Goal: Information Seeking & Learning: Learn about a topic

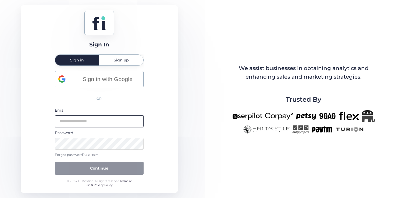
type input "**********"
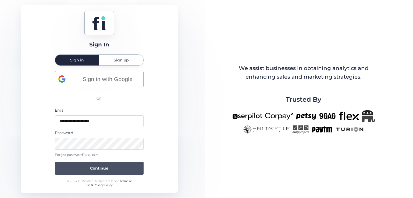
click at [104, 170] on button "Continue" at bounding box center [99, 168] width 89 height 13
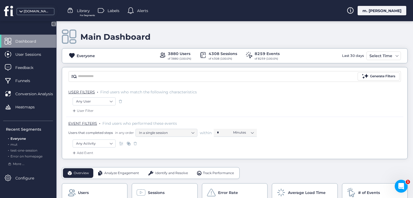
click at [211, 192] on span at bounding box center [211, 192] width 9 height 9
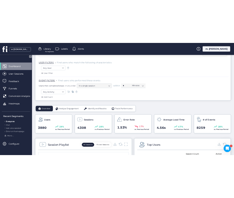
scroll to position [27, 0]
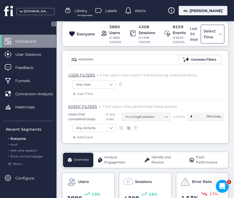
click at [208, 34] on div "Select Time" at bounding box center [209, 34] width 15 height 12
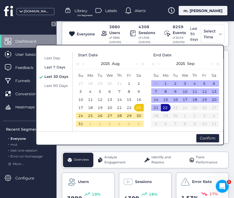
click at [62, 67] on span "Last 7 Days" at bounding box center [54, 67] width 21 height 4
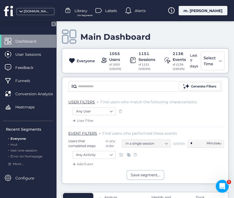
scroll to position [108, 0]
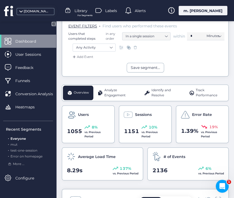
click at [118, 91] on span "Analyze Engagement" at bounding box center [119, 93] width 31 height 10
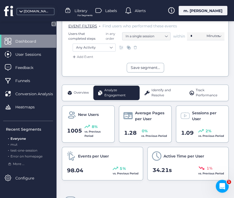
click at [154, 95] on span "Identify and Resolve" at bounding box center [165, 93] width 29 height 10
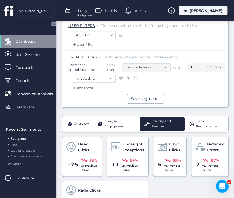
scroll to position [81, 0]
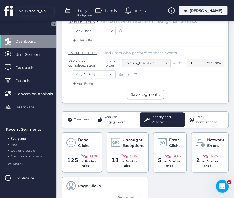
click at [197, 118] on span "Track Performance" at bounding box center [209, 120] width 27 height 10
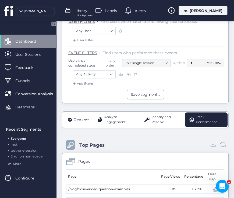
click at [64, 118] on div "Overview" at bounding box center [78, 120] width 30 height 15
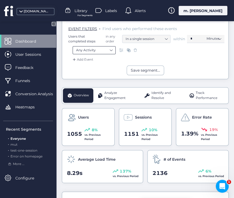
scroll to position [108, 0]
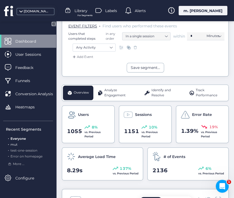
click at [16, 144] on span "mut" at bounding box center [13, 145] width 7 height 4
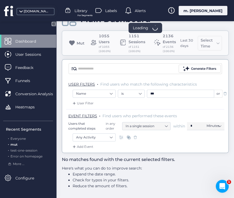
scroll to position [26, 0]
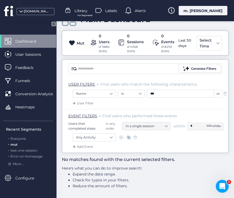
click at [226, 91] on span at bounding box center [224, 93] width 5 height 5
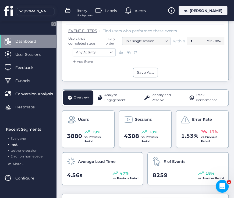
scroll to position [134, 0]
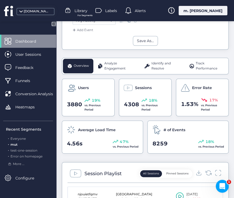
click at [114, 67] on span "Analyze Engagement" at bounding box center [119, 66] width 31 height 10
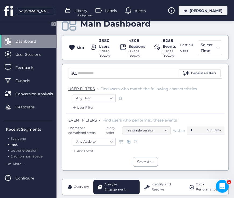
scroll to position [0, 0]
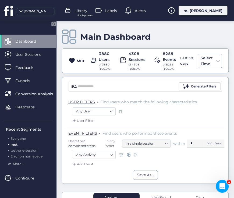
click at [211, 56] on div "Select Time" at bounding box center [210, 61] width 24 height 15
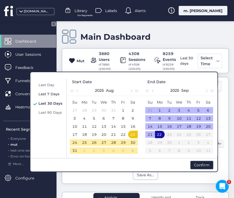
click at [49, 94] on span "Last 7 Days" at bounding box center [48, 94] width 21 height 4
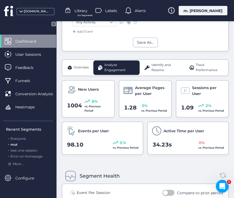
scroll to position [161, 0]
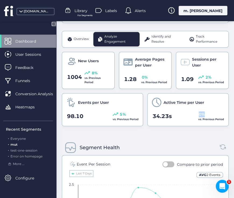
drag, startPoint x: 193, startPoint y: 112, endPoint x: 200, endPoint y: 115, distance: 7.7
click at [200, 115] on div "34.23s 0% vs. Previous Period" at bounding box center [188, 117] width 72 height 10
click at [199, 114] on span "0%" at bounding box center [202, 115] width 6 height 6
drag, startPoint x: 191, startPoint y: 116, endPoint x: 221, endPoint y: 122, distance: 30.5
click at [221, 122] on div "Active Time per User 34.23s 0% vs. Previous Period" at bounding box center [187, 109] width 81 height 33
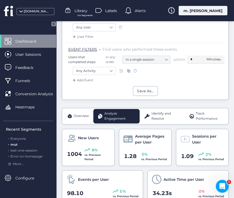
scroll to position [108, 0]
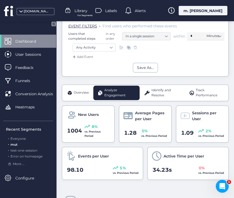
click at [81, 90] on span "Overview" at bounding box center [81, 92] width 15 height 5
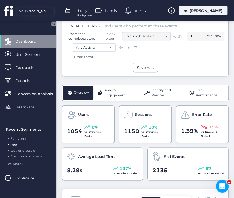
click at [196, 91] on span "Track Performance" at bounding box center [209, 93] width 27 height 10
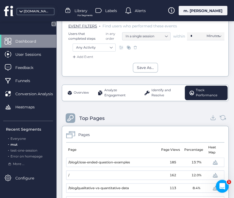
click at [166, 91] on span "Identify and Resolve" at bounding box center [165, 93] width 29 height 10
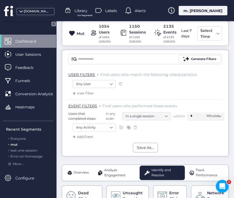
scroll to position [27, 0]
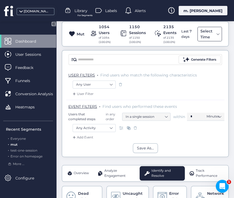
click at [203, 34] on div "Select Time" at bounding box center [207, 34] width 16 height 12
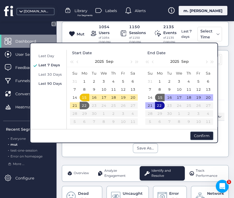
click at [54, 84] on span "Last 90 Days" at bounding box center [49, 83] width 23 height 4
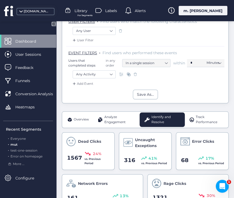
scroll to position [134, 0]
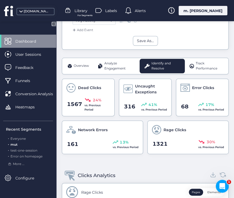
click at [86, 65] on span "Overview" at bounding box center [81, 65] width 15 height 5
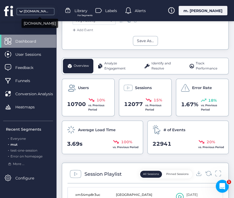
click at [29, 13] on div "[DOMAIN_NAME]" at bounding box center [37, 11] width 27 height 5
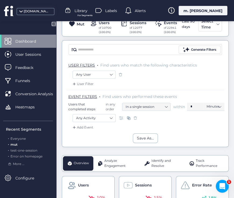
scroll to position [0, 0]
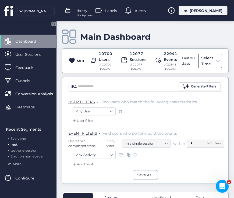
click at [210, 61] on div "Select Time" at bounding box center [207, 61] width 15 height 12
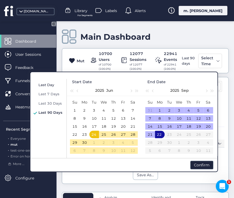
click at [41, 83] on span "Last Day" at bounding box center [46, 85] width 16 height 4
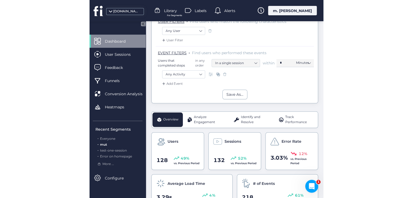
scroll to position [108, 0]
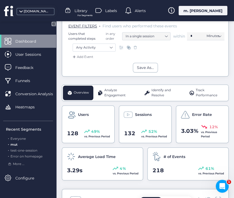
click at [115, 95] on span "Analyze Engagement" at bounding box center [119, 93] width 31 height 10
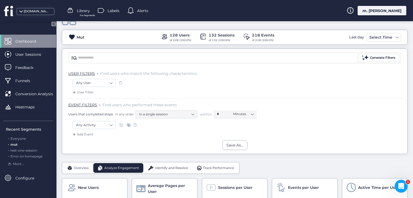
scroll to position [17, 0]
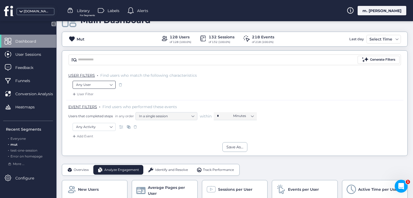
click at [109, 84] on nz-select-item "Any User" at bounding box center [94, 85] width 36 height 8
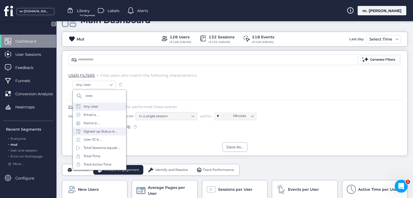
click at [99, 134] on div "Signed-up Status is ..." at bounding box center [99, 132] width 53 height 8
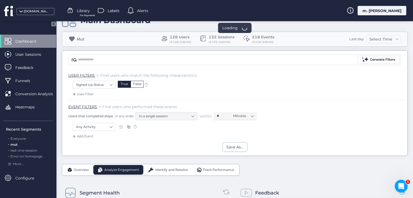
click at [135, 86] on div "False" at bounding box center [137, 84] width 13 height 7
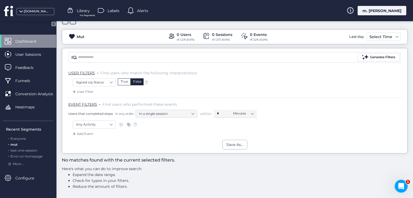
scroll to position [19, 0]
click at [126, 82] on div "True" at bounding box center [124, 82] width 13 height 7
click at [135, 81] on div "False" at bounding box center [137, 82] width 13 height 7
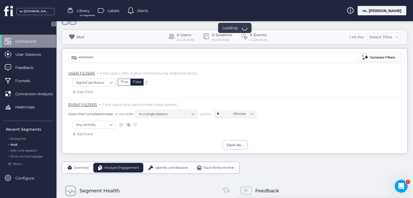
click at [376, 38] on fs-statistics-bar "Mut 0 Users of 129 (0.0%) 0 Sessions of 133 (0.0%) 0 Events of 226 (0.0%) Last …" at bounding box center [235, 37] width 346 height 15
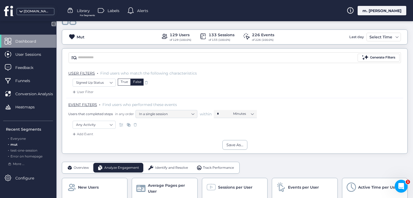
click at [376, 38] on div "Select Time" at bounding box center [381, 37] width 26 height 6
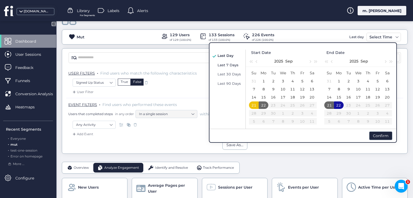
click at [229, 65] on span "Last 7 Days" at bounding box center [228, 65] width 21 height 4
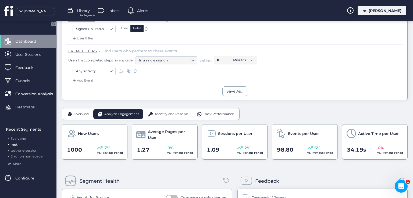
scroll to position [46, 0]
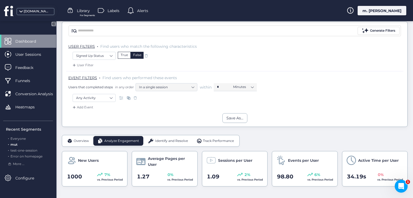
click at [76, 65] on span at bounding box center [74, 65] width 5 height 5
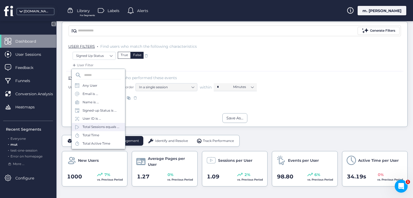
click at [102, 128] on div "Total Sessions equals ..." at bounding box center [101, 127] width 37 height 5
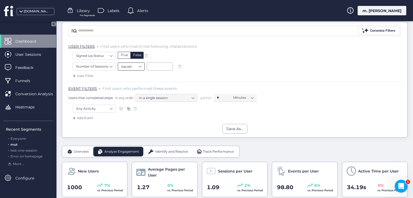
click at [135, 66] on nz-select-item "equals" at bounding box center [131, 67] width 20 height 8
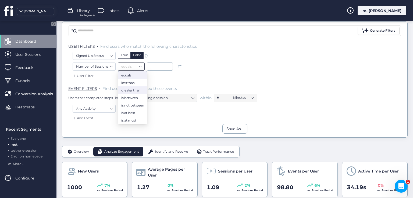
click at [133, 91] on div "greater than" at bounding box center [132, 90] width 23 height 4
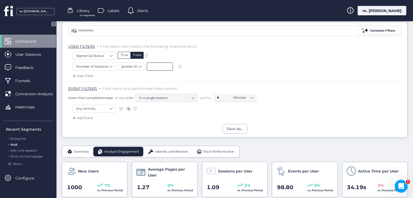
click at [156, 64] on input at bounding box center [160, 67] width 26 height 8
type input "*"
click at [177, 127] on div "Save As..." at bounding box center [234, 129] width 345 height 10
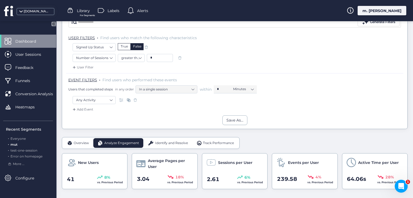
scroll to position [46, 0]
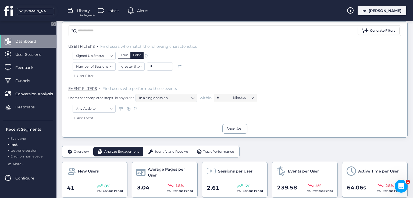
click at [166, 147] on div "Identify and Resolve" at bounding box center [167, 152] width 49 height 10
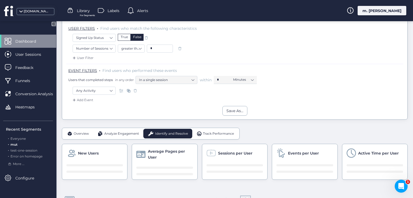
scroll to position [73, 0]
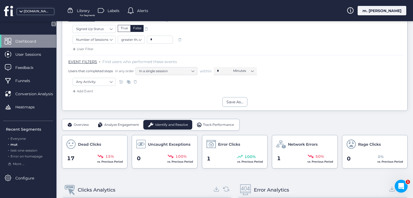
click at [81, 121] on div "Overview" at bounding box center [78, 125] width 30 height 10
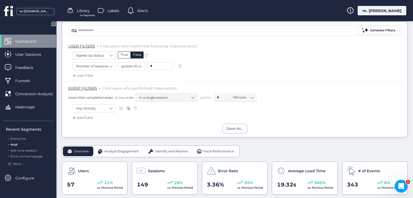
scroll to position [46, 0]
click at [146, 54] on span at bounding box center [146, 55] width 5 height 5
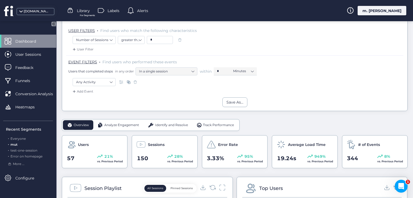
scroll to position [27, 0]
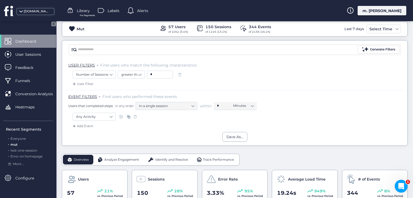
click at [42, 15] on div "[DOMAIN_NAME]" at bounding box center [31, 10] width 62 height 21
click at [41, 12] on div "[DOMAIN_NAME]" at bounding box center [37, 11] width 27 height 5
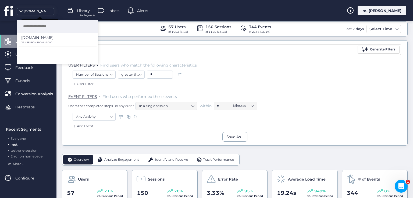
click at [41, 12] on div "[DOMAIN_NAME]" at bounding box center [37, 11] width 27 height 5
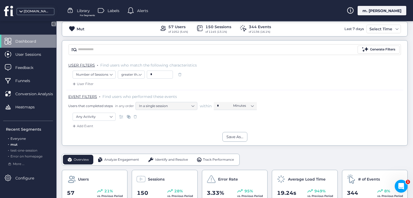
click at [22, 139] on span "Everyone" at bounding box center [17, 139] width 15 height 4
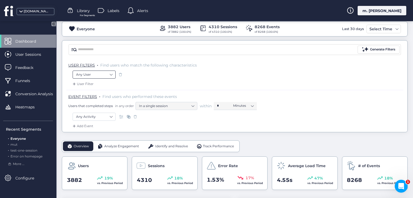
click at [105, 74] on nz-select-item "Any User" at bounding box center [94, 75] width 36 height 8
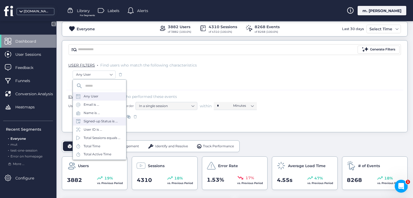
click at [102, 123] on div "Signed-up Status is ..." at bounding box center [101, 121] width 34 height 5
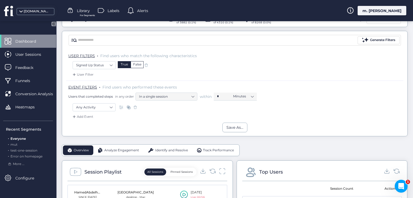
scroll to position [27, 0]
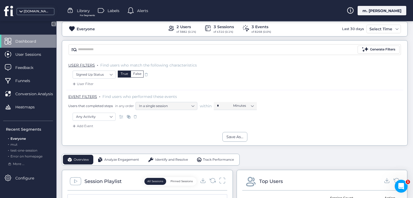
click at [136, 76] on div "False" at bounding box center [137, 74] width 13 height 7
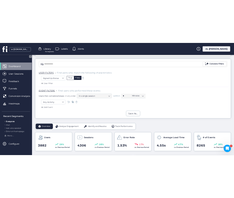
scroll to position [27, 0]
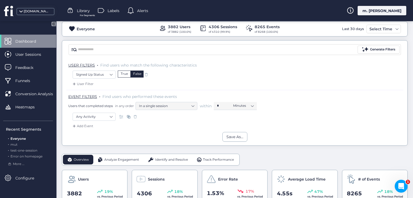
click at [123, 74] on div "True" at bounding box center [124, 74] width 13 height 7
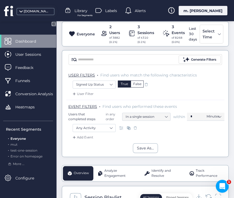
click at [140, 88] on div "False" at bounding box center [137, 84] width 13 height 7
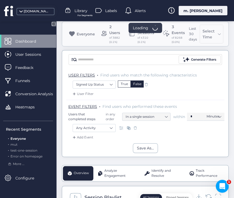
click at [126, 88] on div "True" at bounding box center [124, 84] width 13 height 7
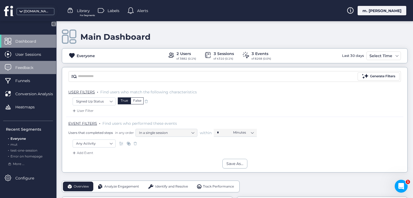
click at [14, 70] on div "Feedback" at bounding box center [28, 67] width 56 height 13
